Goal: Task Accomplishment & Management: Use online tool/utility

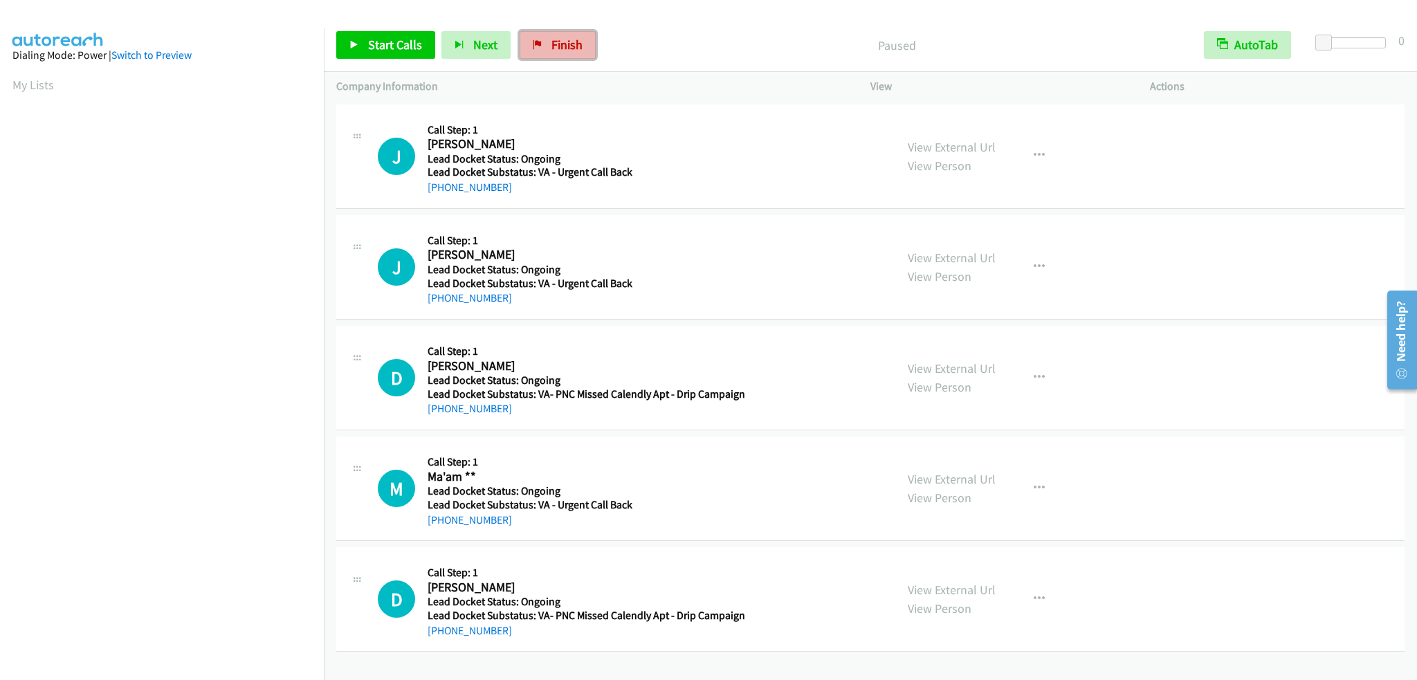
click at [559, 43] on span "Finish" at bounding box center [567, 45] width 31 height 16
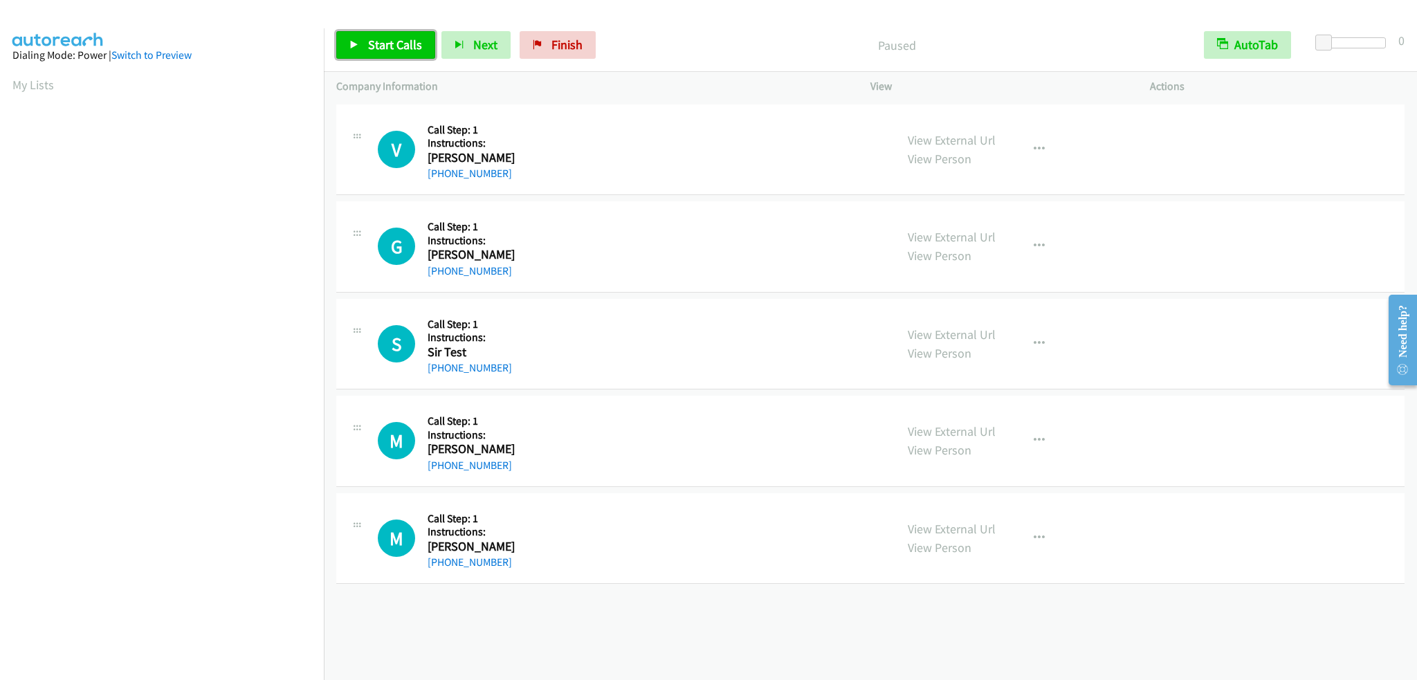
click at [374, 34] on link "Start Calls" at bounding box center [385, 45] width 99 height 28
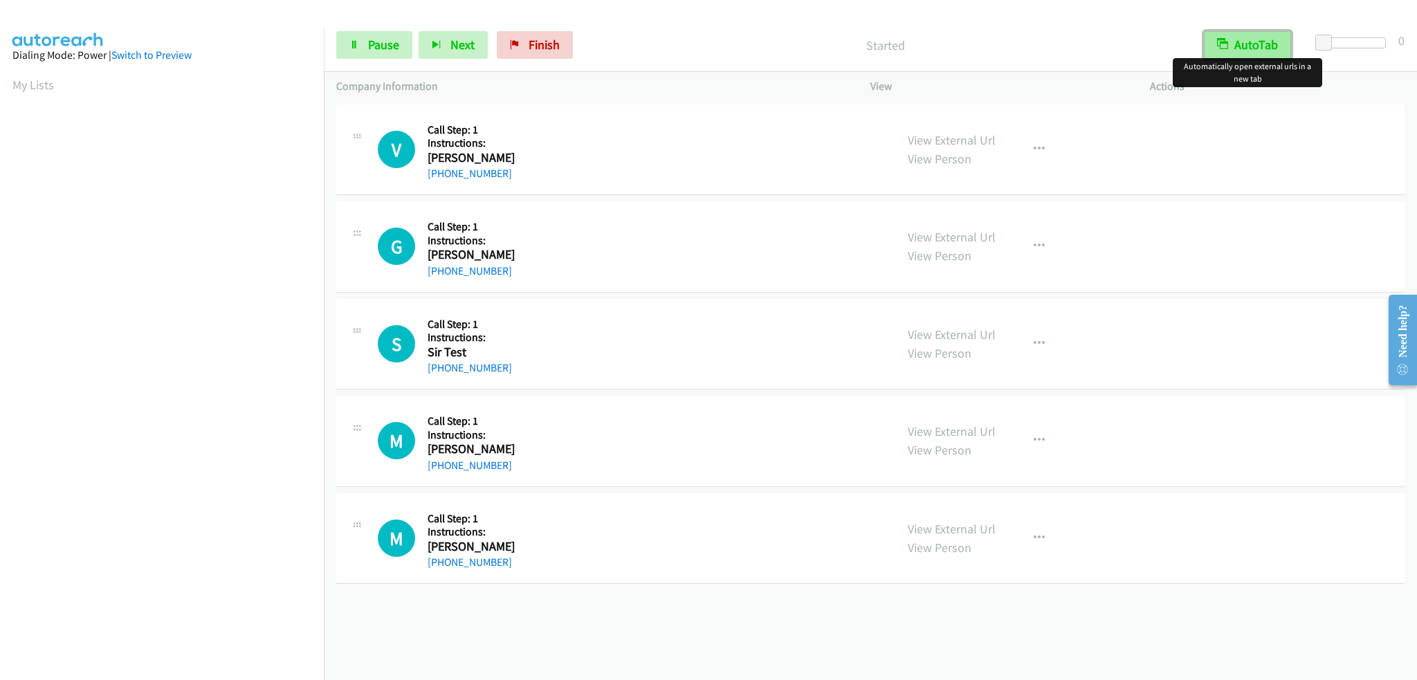
click at [1237, 35] on button "AutoTab" at bounding box center [1247, 45] width 87 height 28
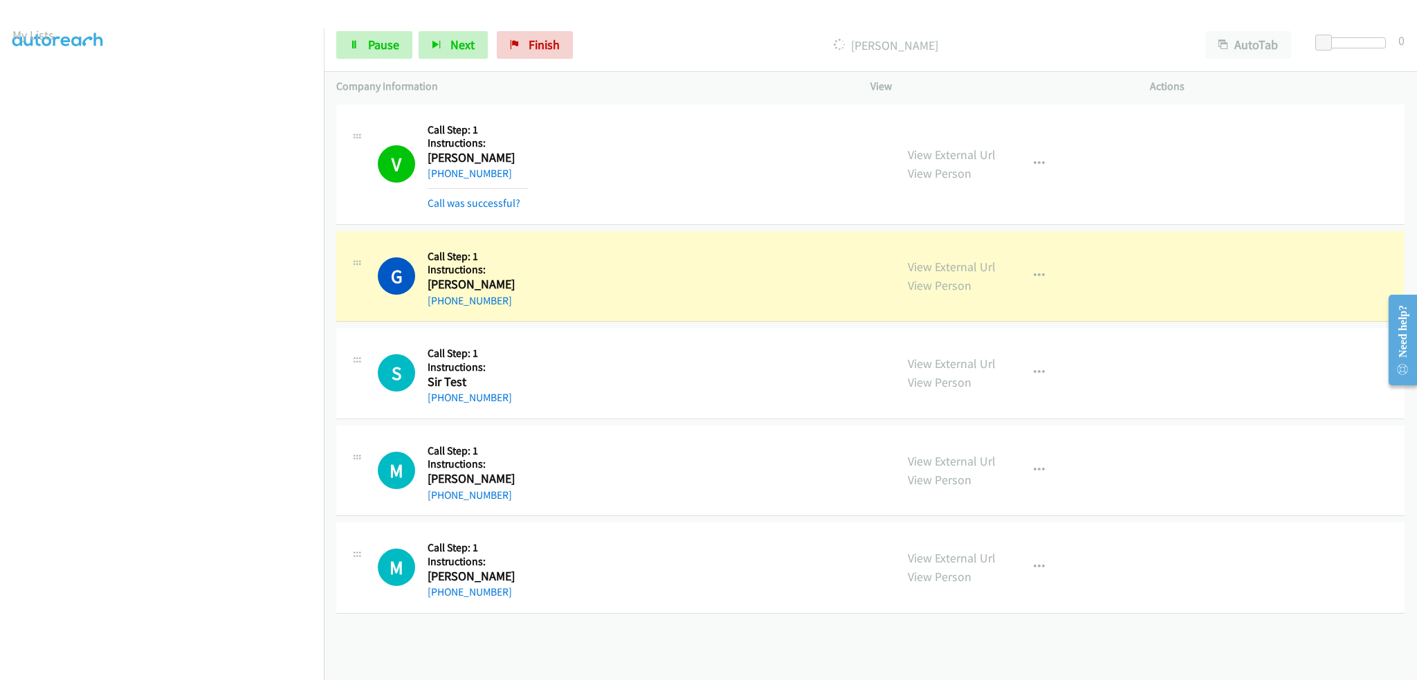
scroll to position [96, 0]
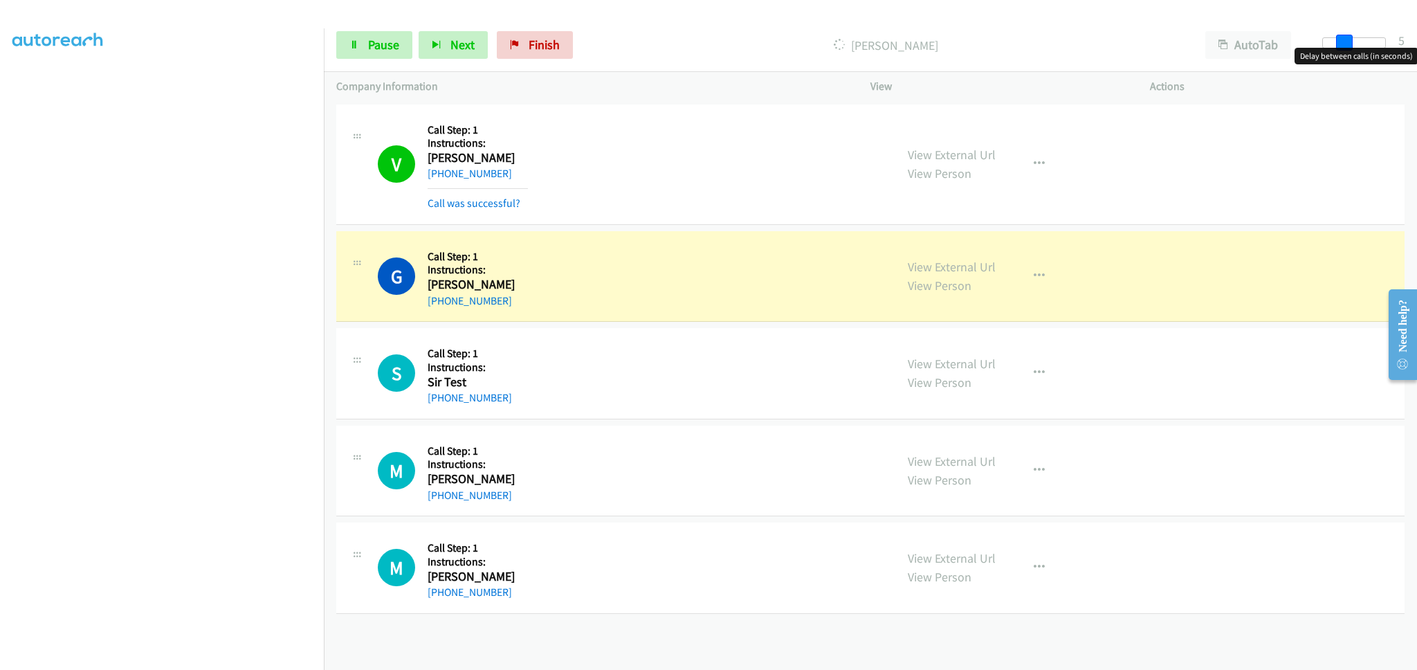
drag, startPoint x: 1324, startPoint y: 42, endPoint x: 1343, endPoint y: 42, distance: 19.4
click at [1343, 42] on span at bounding box center [1344, 43] width 17 height 17
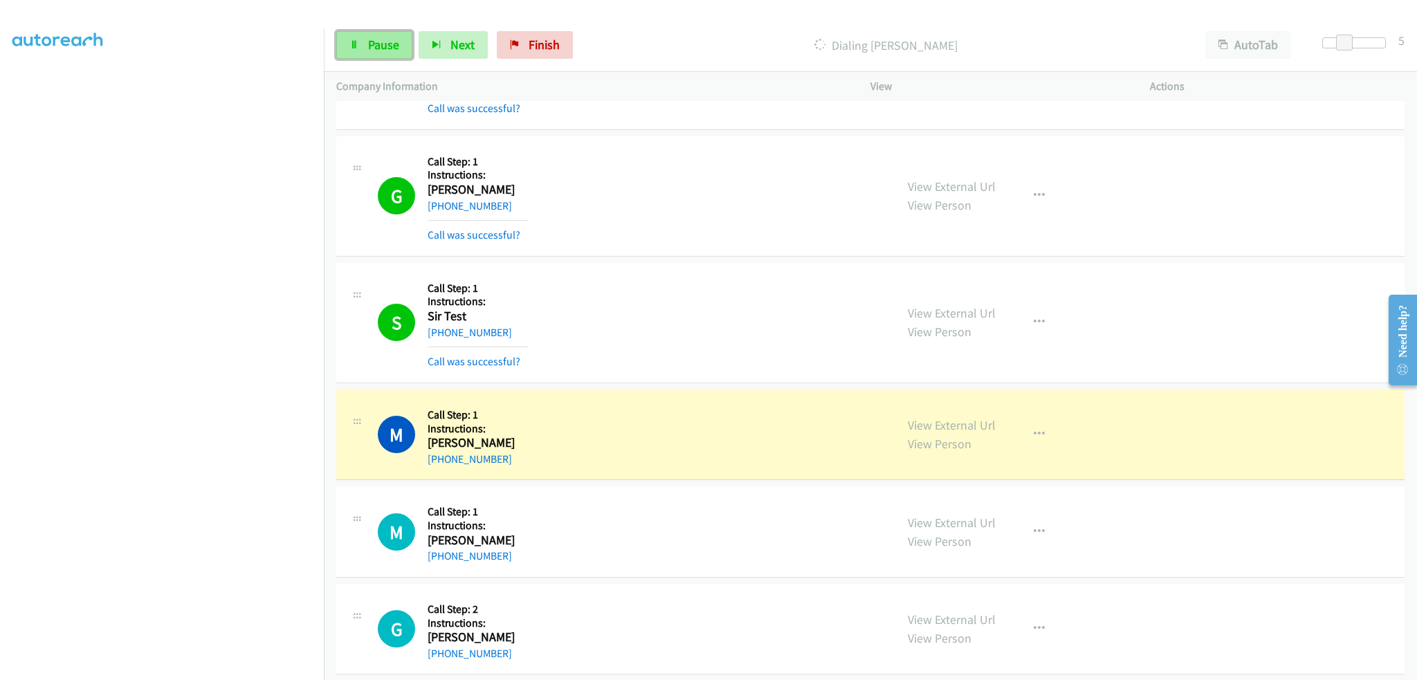
click at [365, 39] on link "Pause" at bounding box center [374, 45] width 76 height 28
click at [540, 42] on link "Finish" at bounding box center [558, 45] width 76 height 28
